Goal: Transaction & Acquisition: Purchase product/service

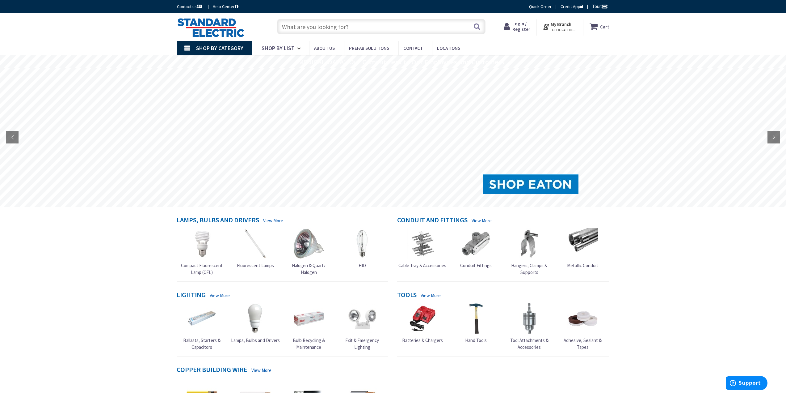
click at [330, 32] on input "text" at bounding box center [381, 26] width 208 height 15
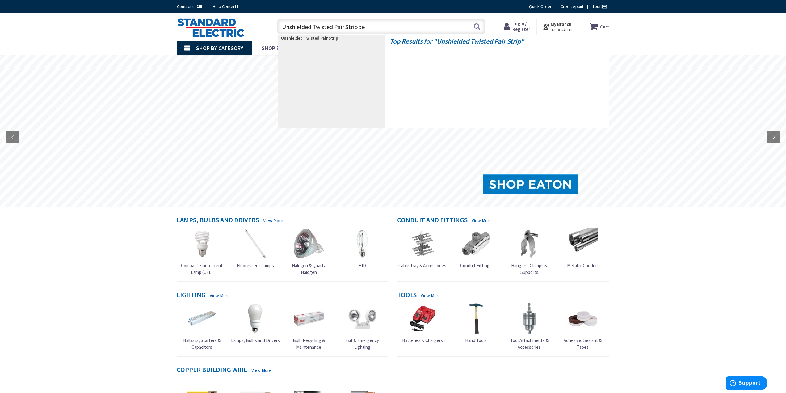
type input "Unshielded Twisted Pair Stripper"
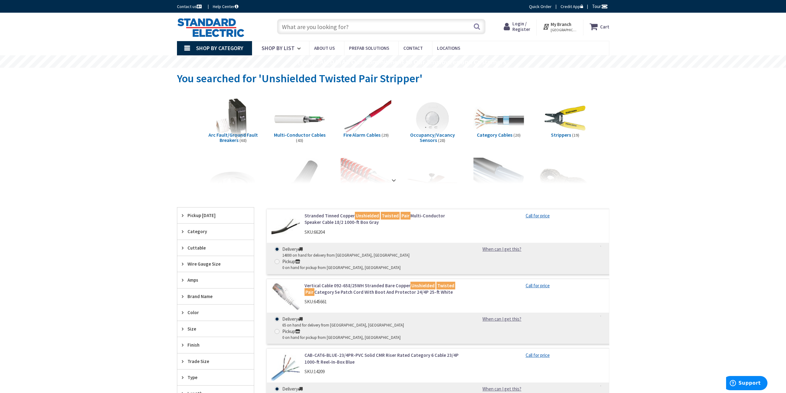
click at [285, 28] on input "text" at bounding box center [381, 26] width 208 height 15
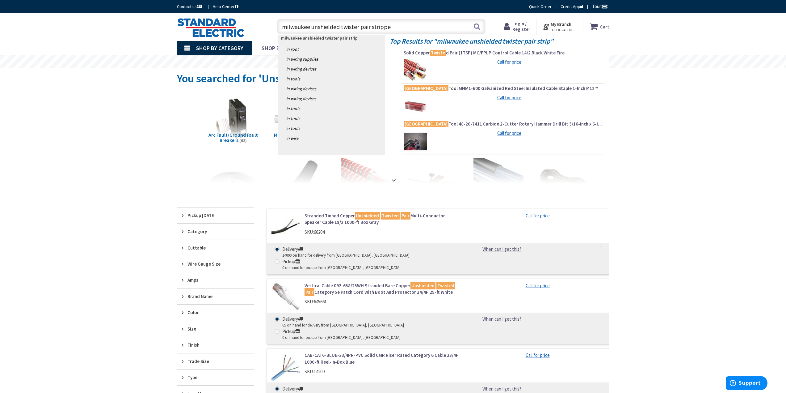
type input "milwaukee unshielded twister pair stripper"
